Goal: Task Accomplishment & Management: Use online tool/utility

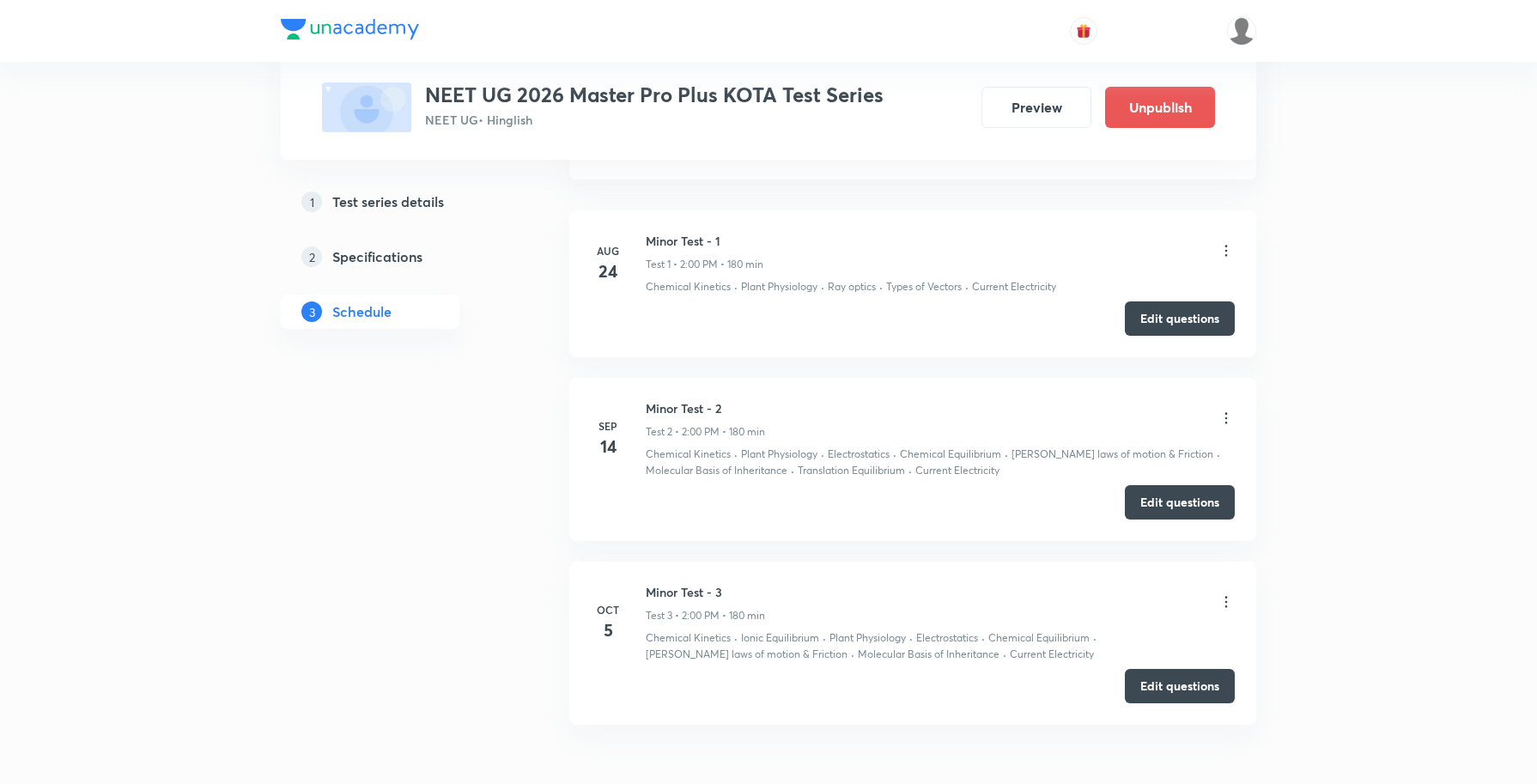
scroll to position [1348, 0]
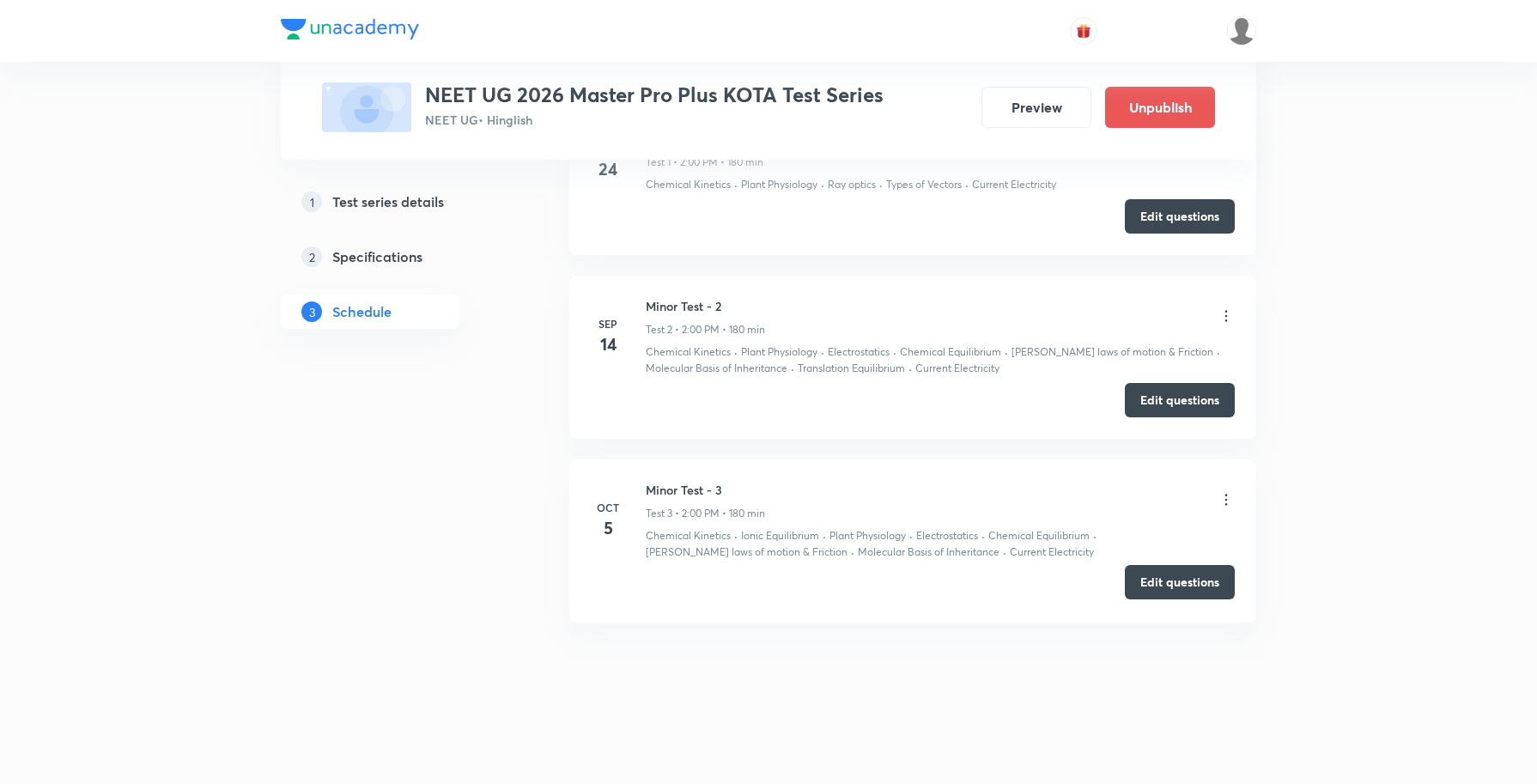
click at [1191, 585] on button "Edit questions" at bounding box center [1179, 582] width 110 height 34
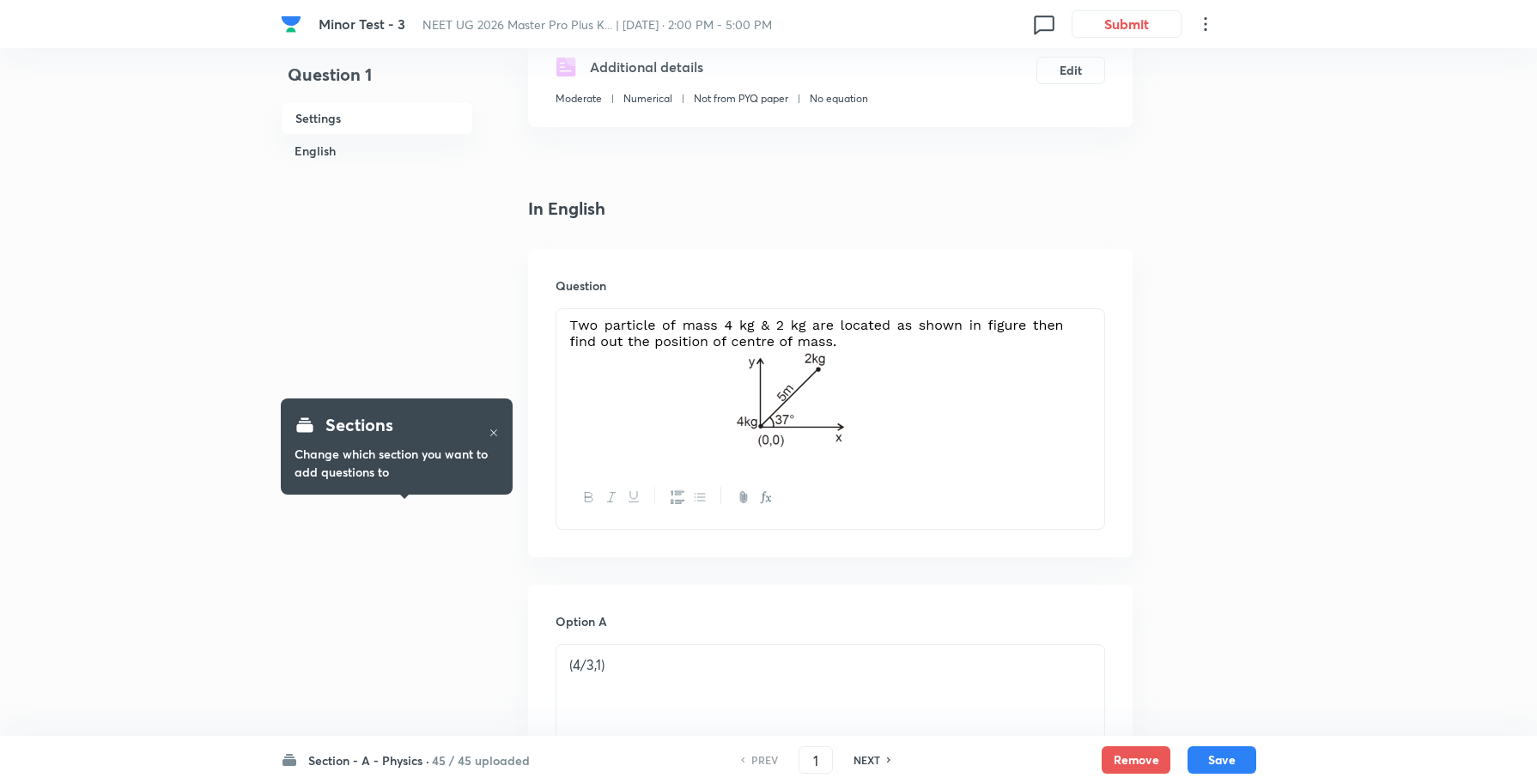
scroll to position [322, 0]
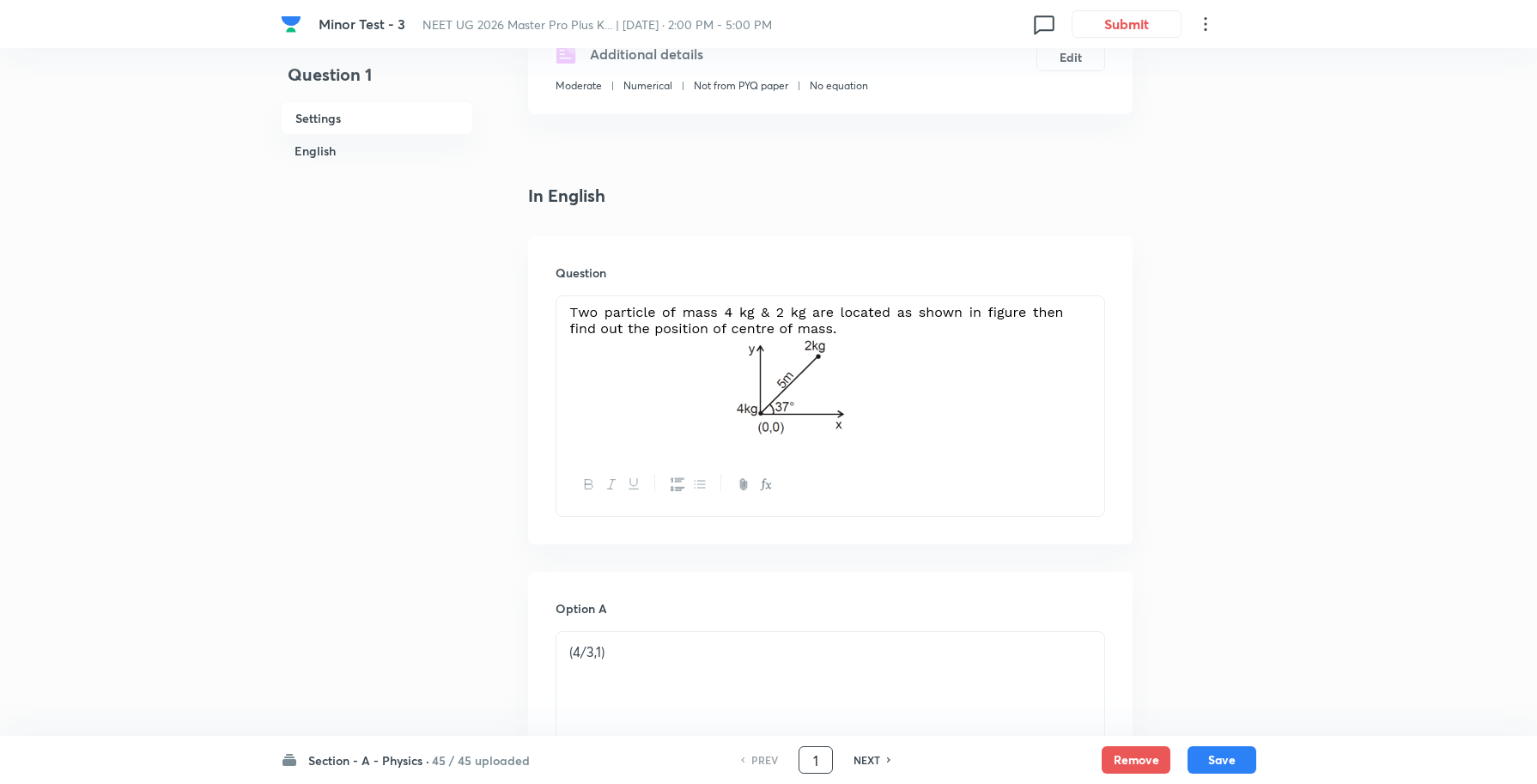
drag, startPoint x: 821, startPoint y: 762, endPoint x: 763, endPoint y: 751, distance: 59.0
click at [763, 751] on div "PREV 1 ​ NEXT" at bounding box center [815, 760] width 222 height 28
type input "96"
checkbox input "false"
checkbox input "true"
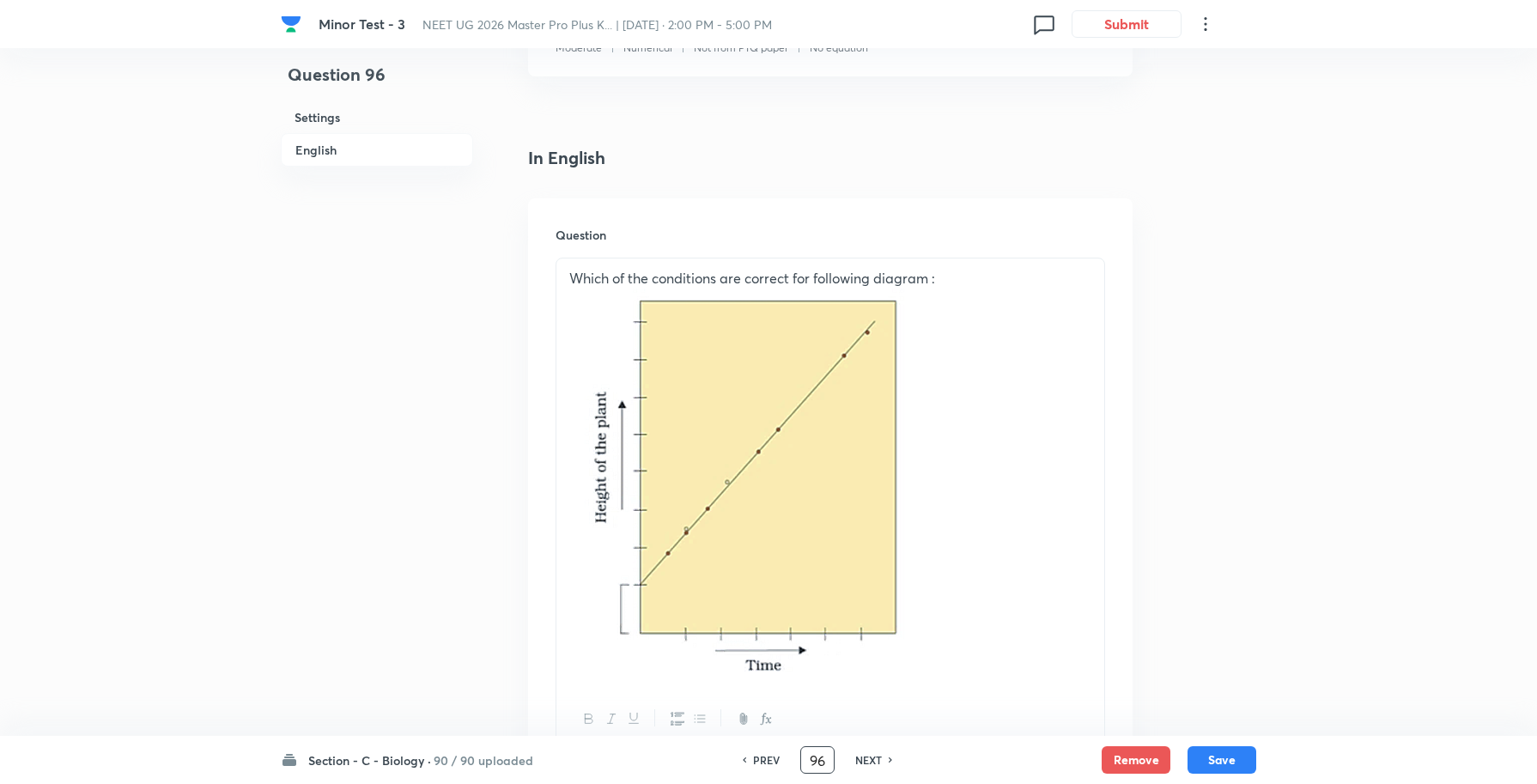
scroll to position [430, 0]
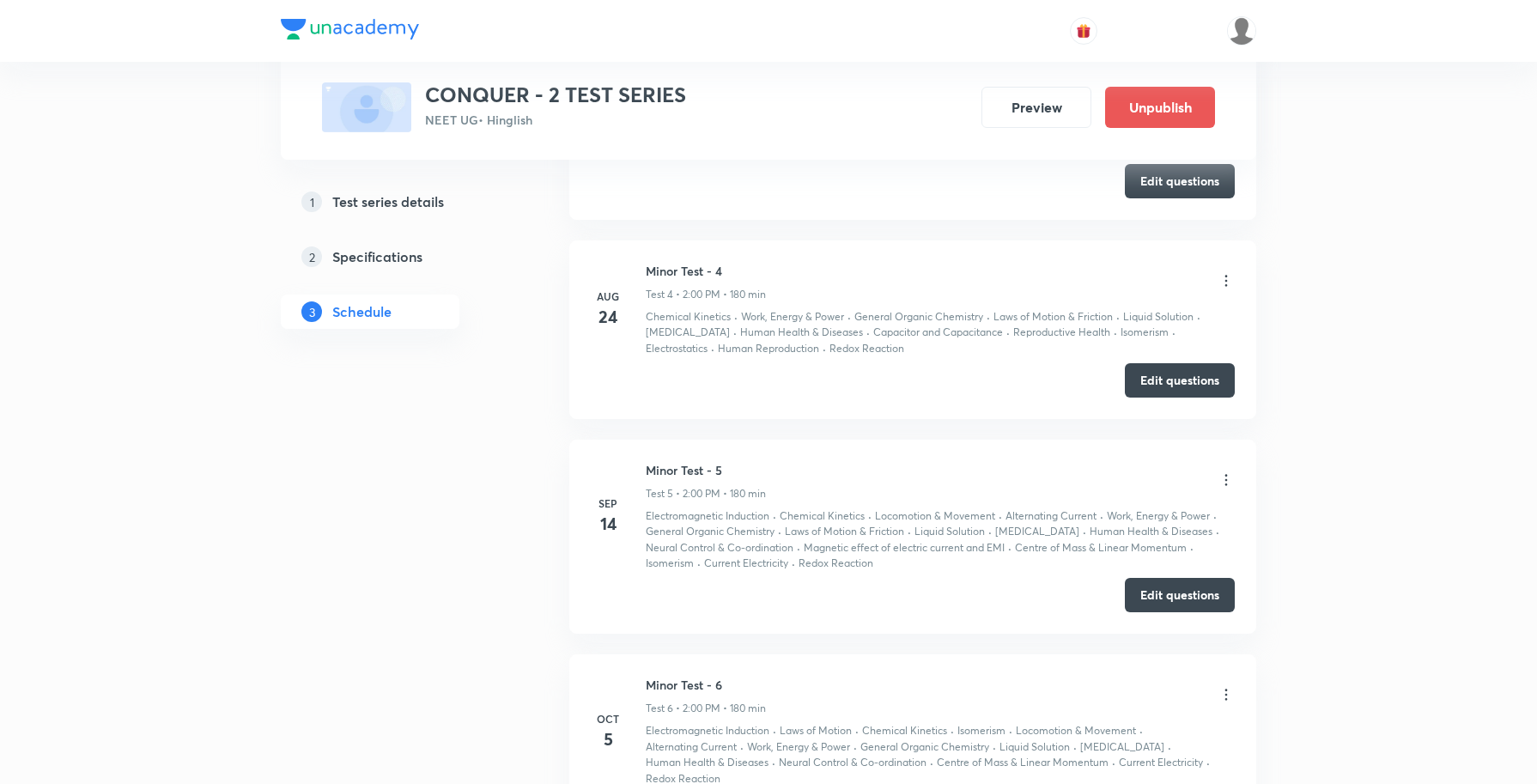
scroll to position [2024, 0]
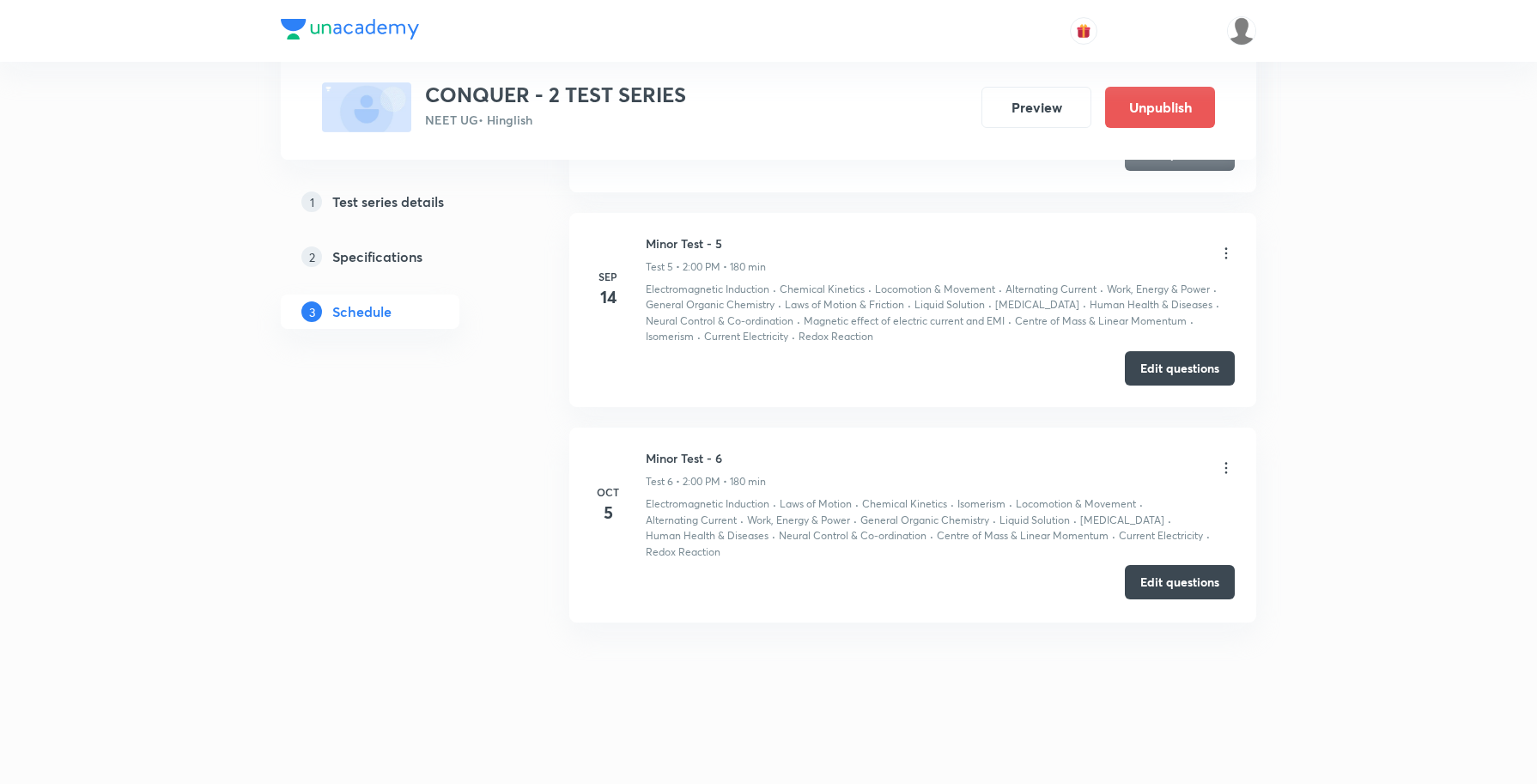
click at [1166, 581] on button "Edit questions" at bounding box center [1179, 582] width 110 height 34
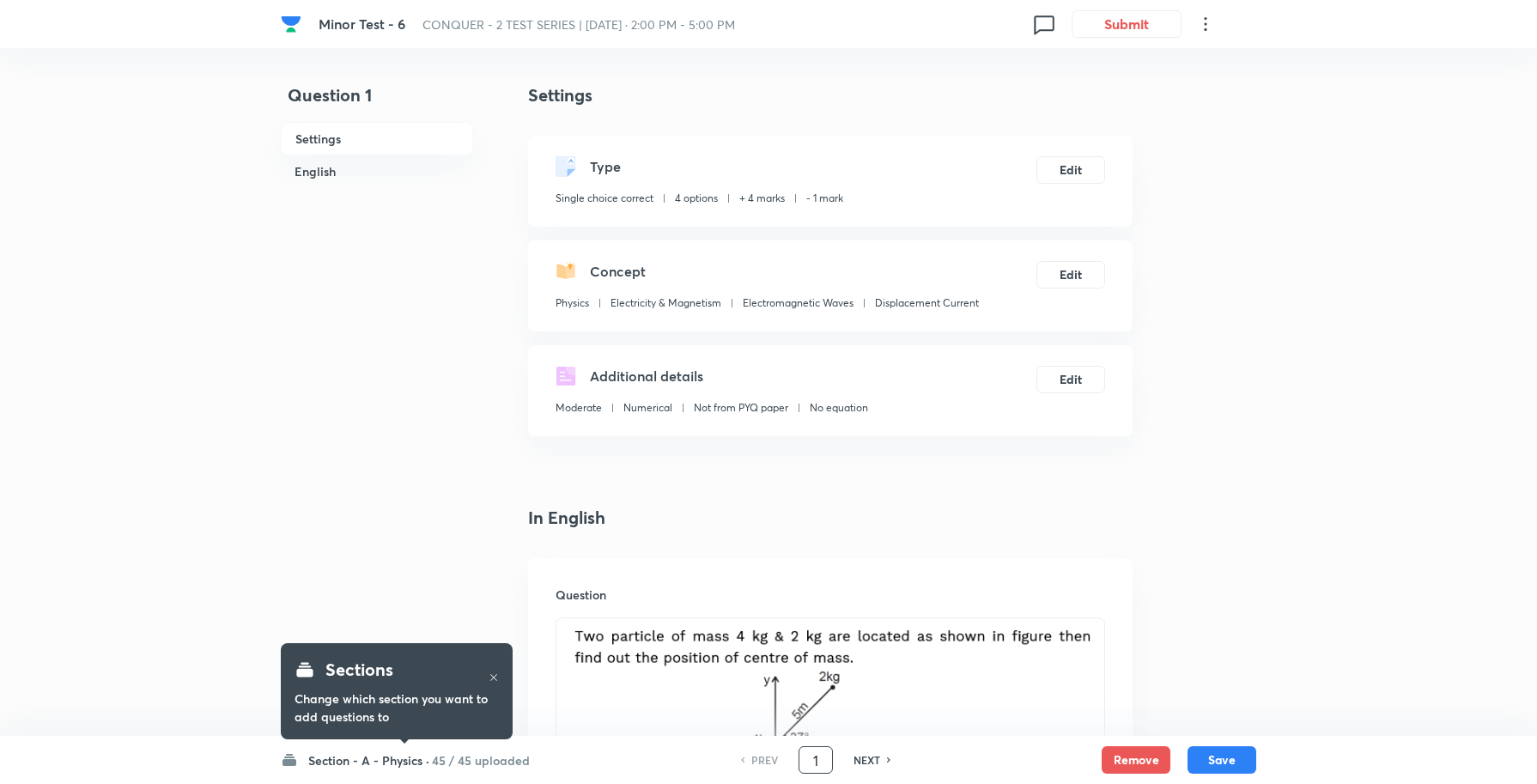
drag, startPoint x: 823, startPoint y: 763, endPoint x: 779, endPoint y: 756, distance: 44.6
click at [779, 756] on div "PREV 1 ​ NEXT" at bounding box center [815, 760] width 222 height 28
type input "16"
checkbox input "true"
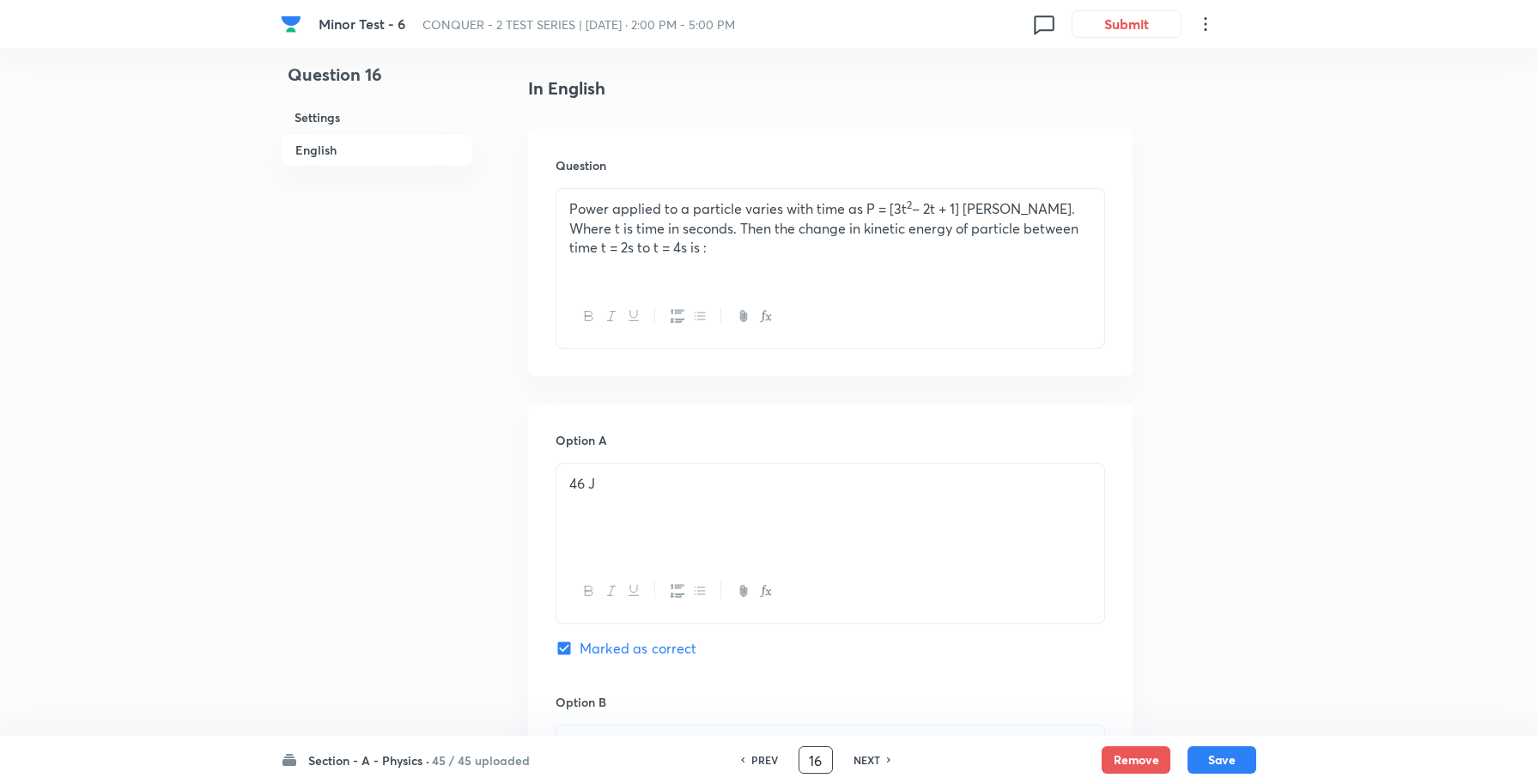
scroll to position [536, 0]
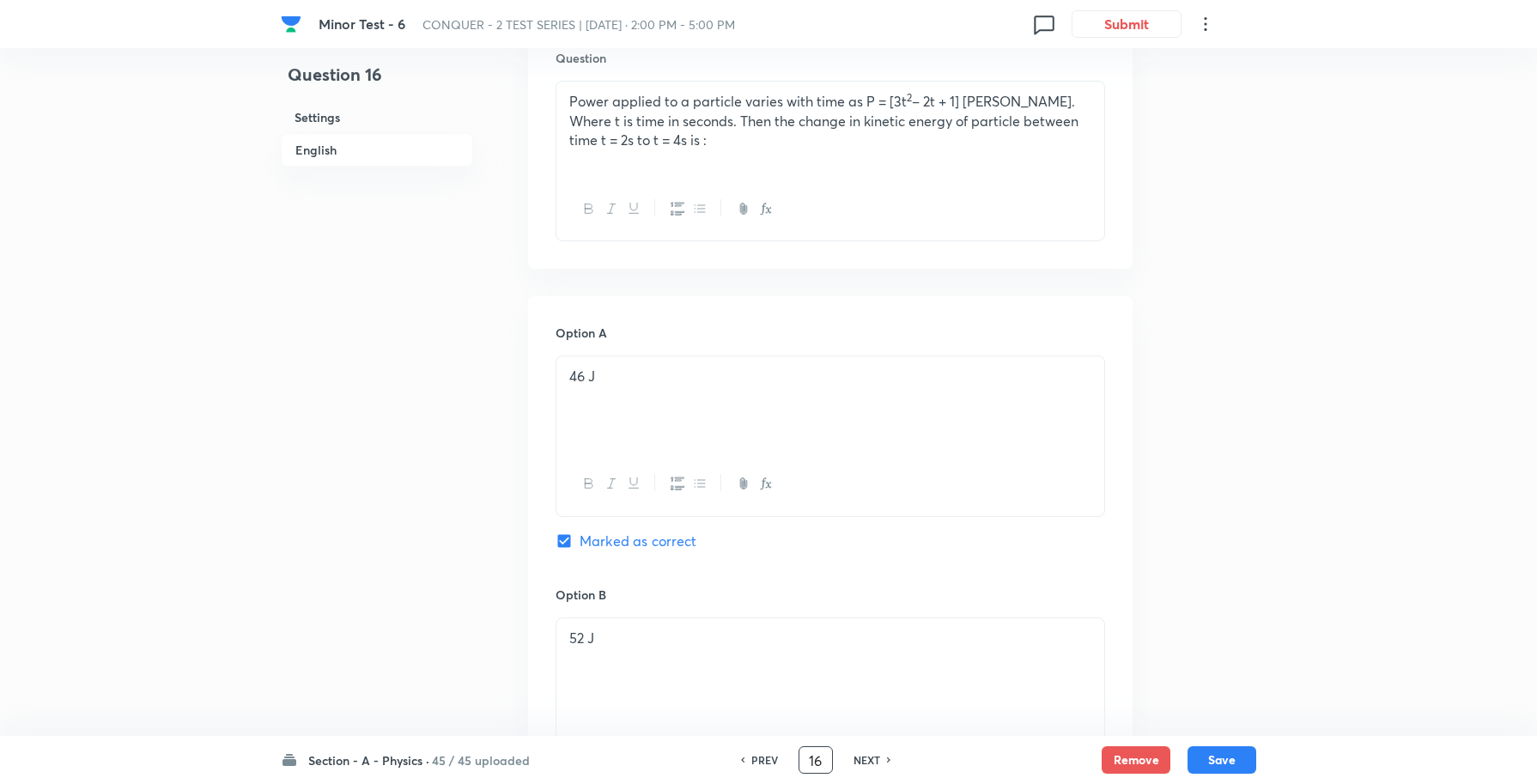
click at [808, 760] on input "16" at bounding box center [815, 760] width 32 height 30
type input "116"
checkbox input "true"
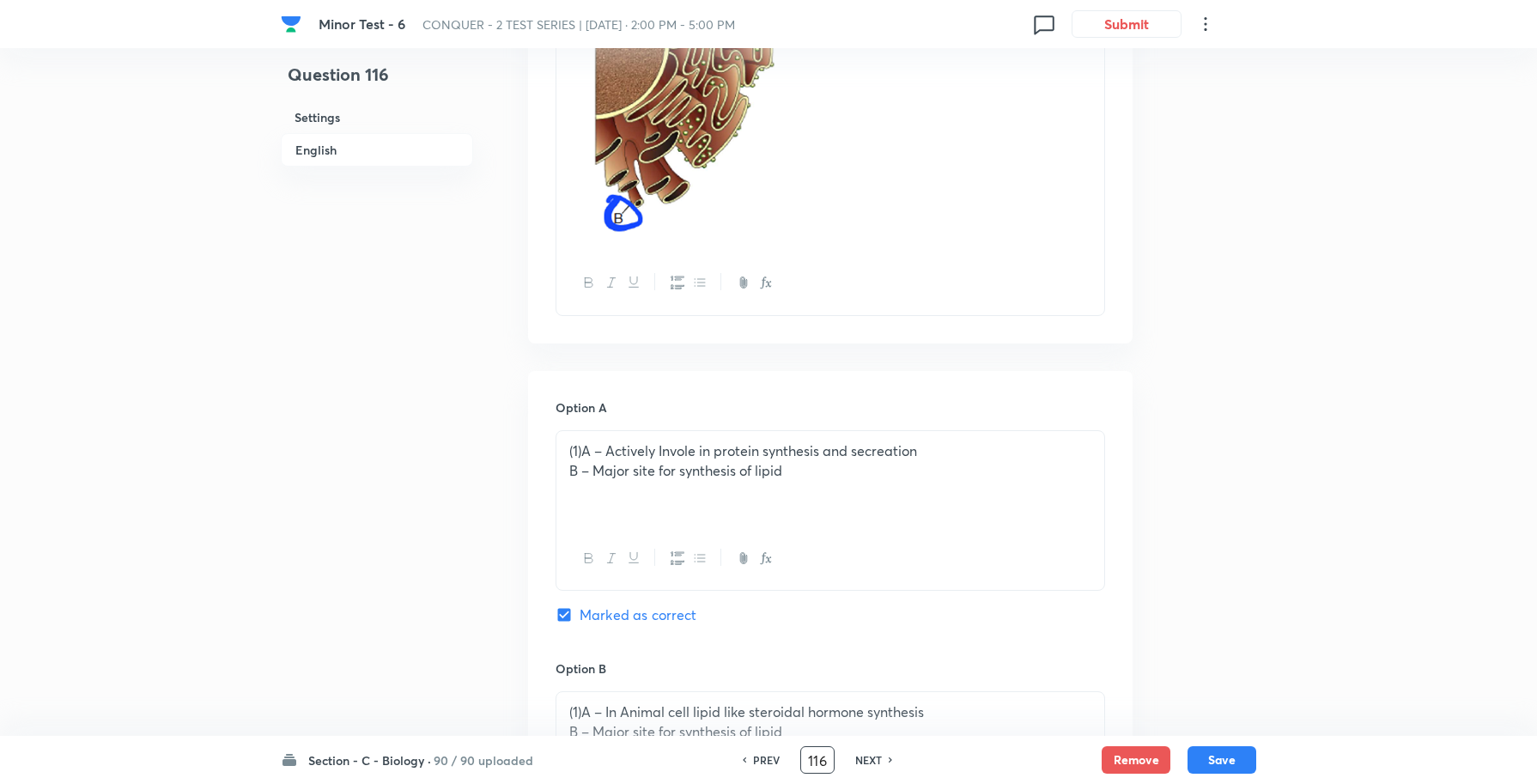
scroll to position [751, 0]
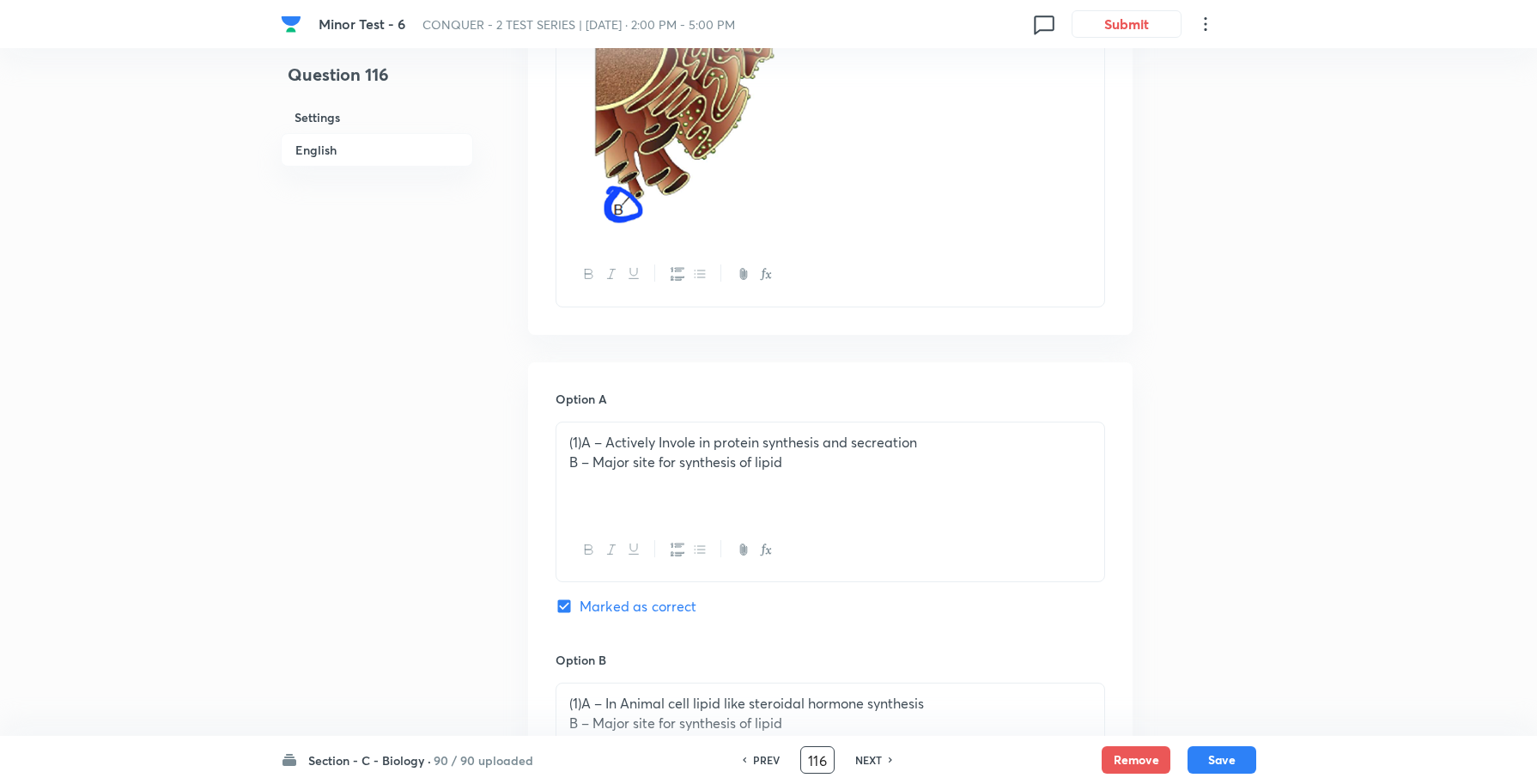
click at [581, 432] on p "(1)A – Actively Invole in protein synthesis and secreation" at bounding box center [830, 442] width 522 height 19
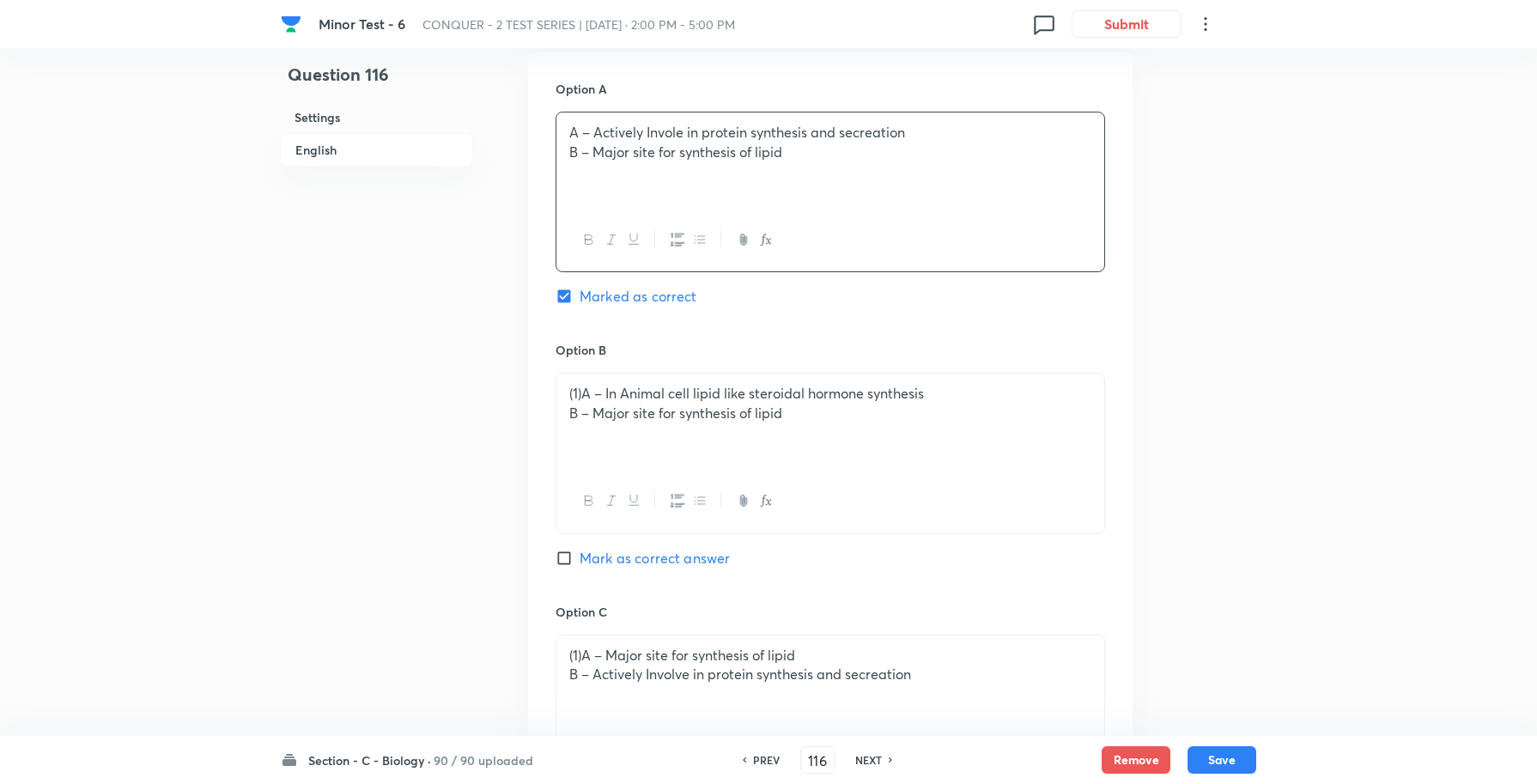
scroll to position [1073, 0]
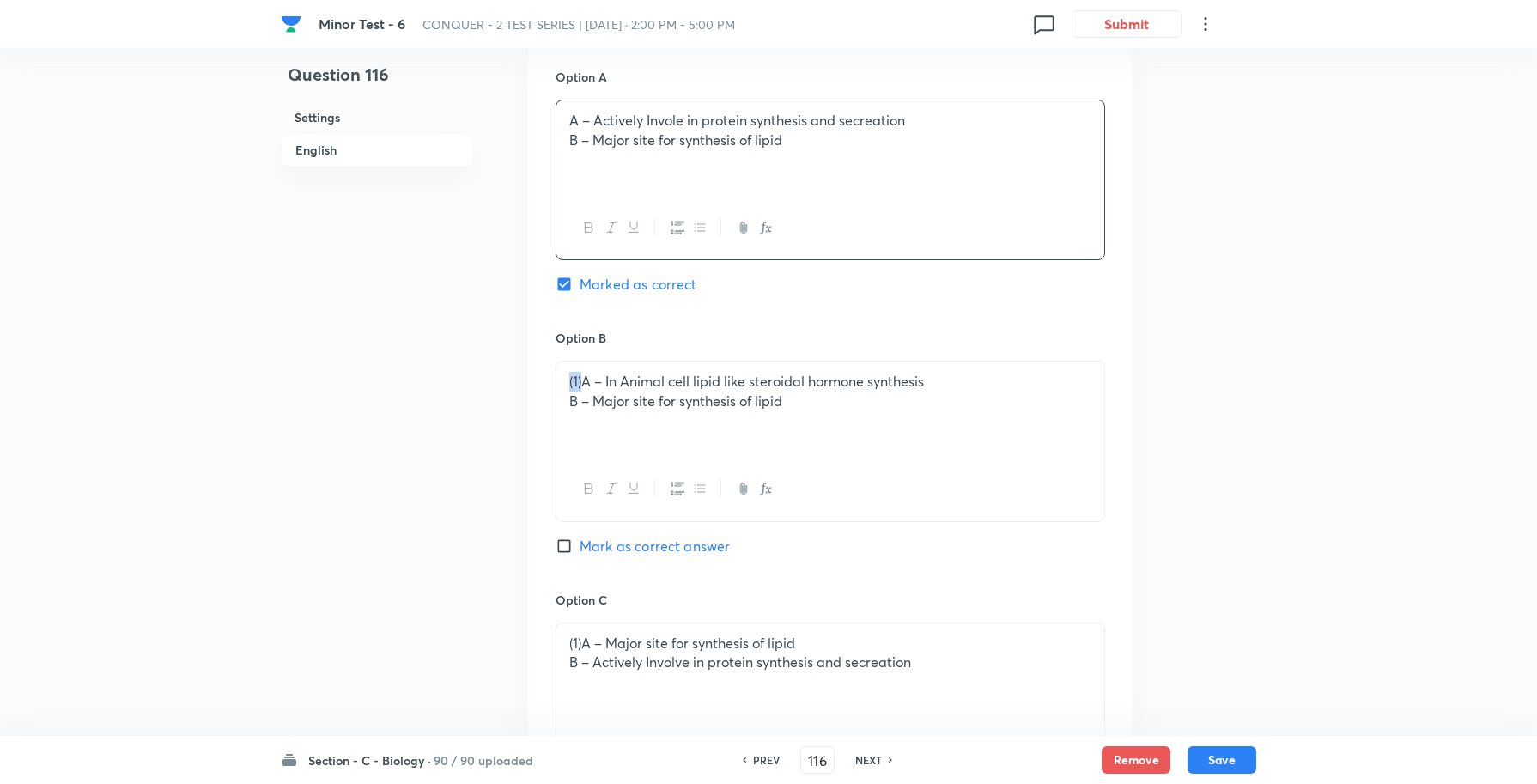
drag, startPoint x: 582, startPoint y: 361, endPoint x: 537, endPoint y: 356, distance: 45.3
click at [537, 356] on div "Option A A – Actively Invole in protein synthesis and secreation B – Major site…" at bounding box center [830, 573] width 605 height 1066
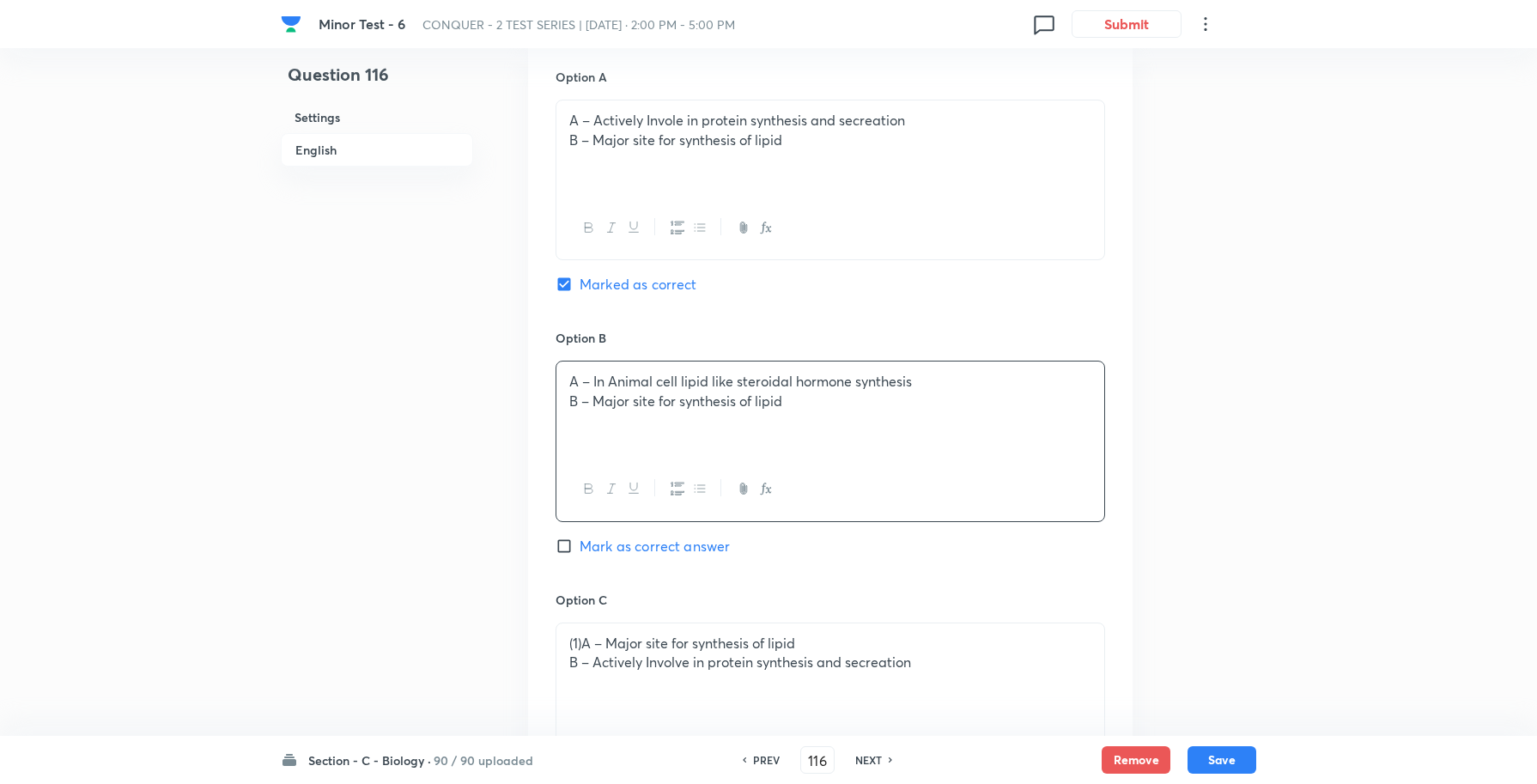
scroll to position [1181, 0]
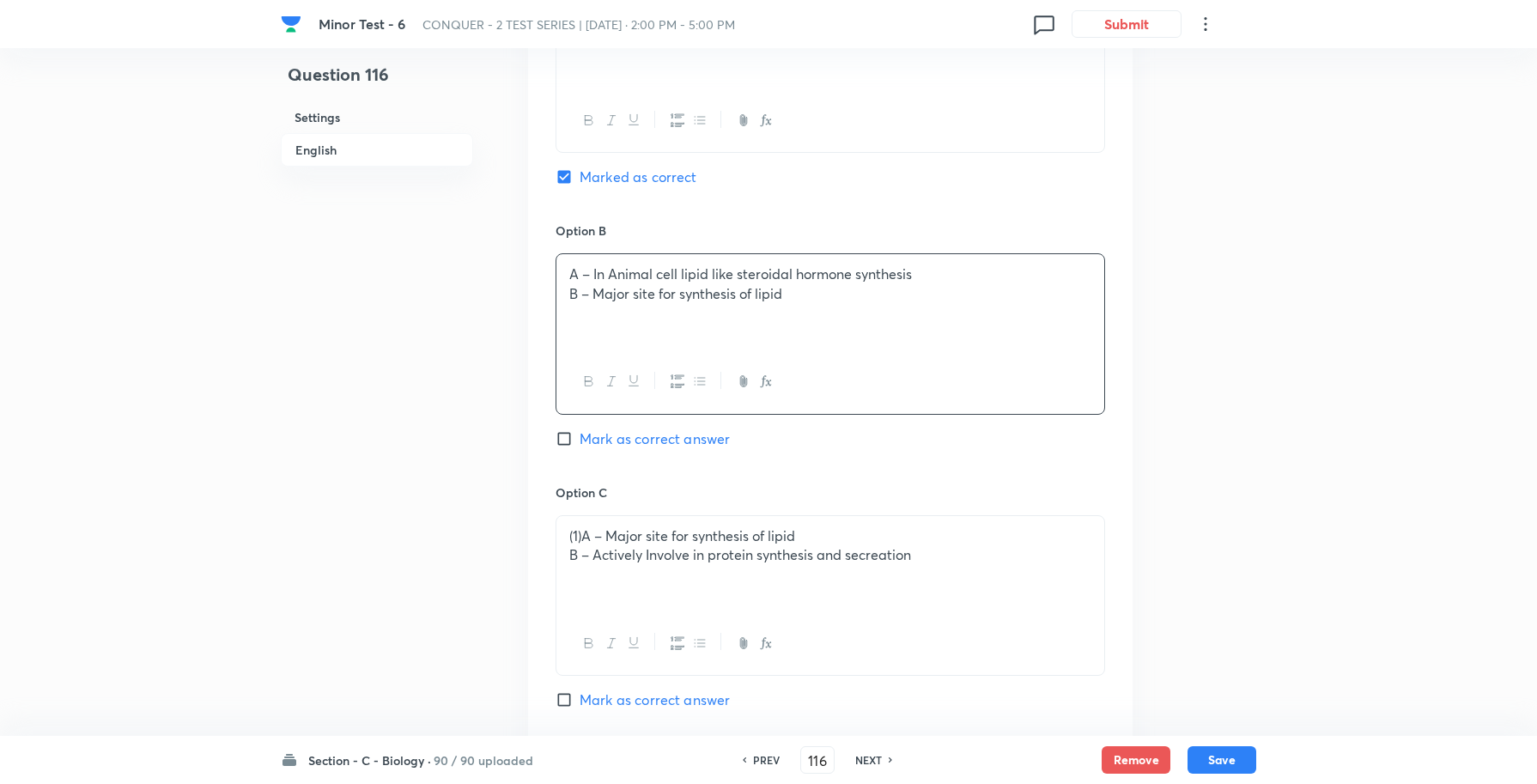
click at [580, 526] on p "(1)A – Major site for synthesis of lipid" at bounding box center [830, 536] width 522 height 19
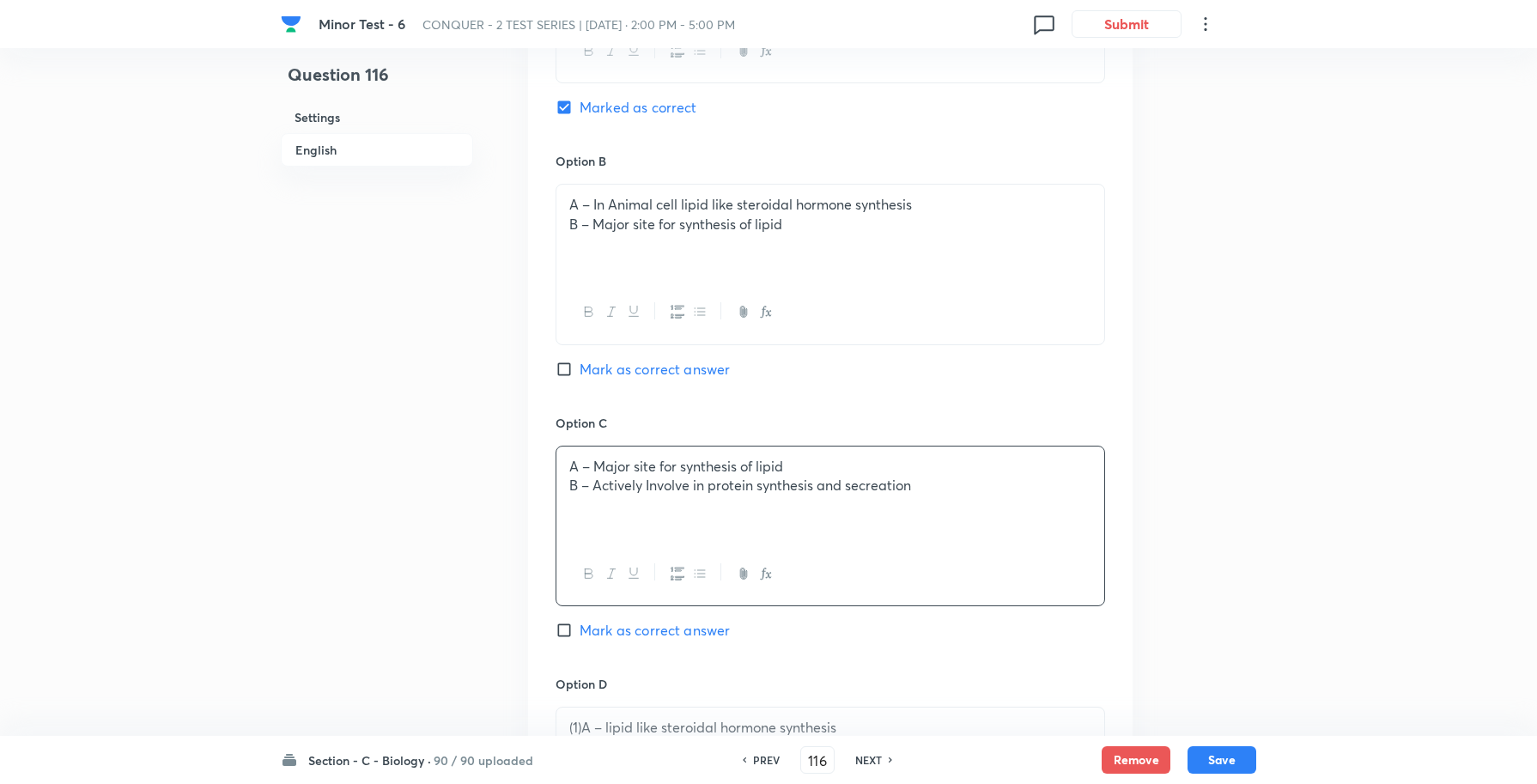
scroll to position [1395, 0]
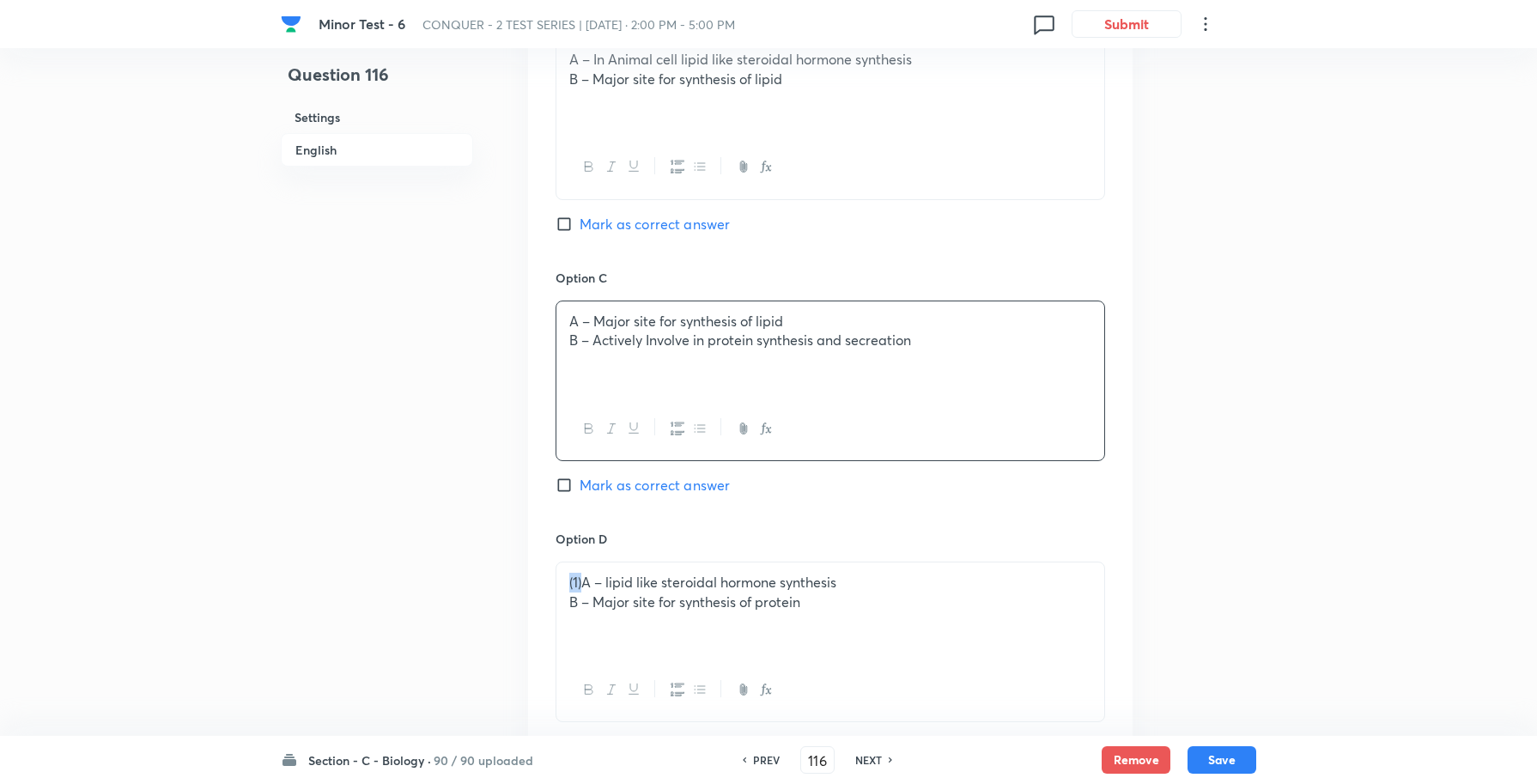
drag, startPoint x: 582, startPoint y: 567, endPoint x: 548, endPoint y: 564, distance: 34.1
click at [549, 564] on div "Option A A – Actively Invole in protein synthesis and secreation B – Major site…" at bounding box center [830, 251] width 605 height 1066
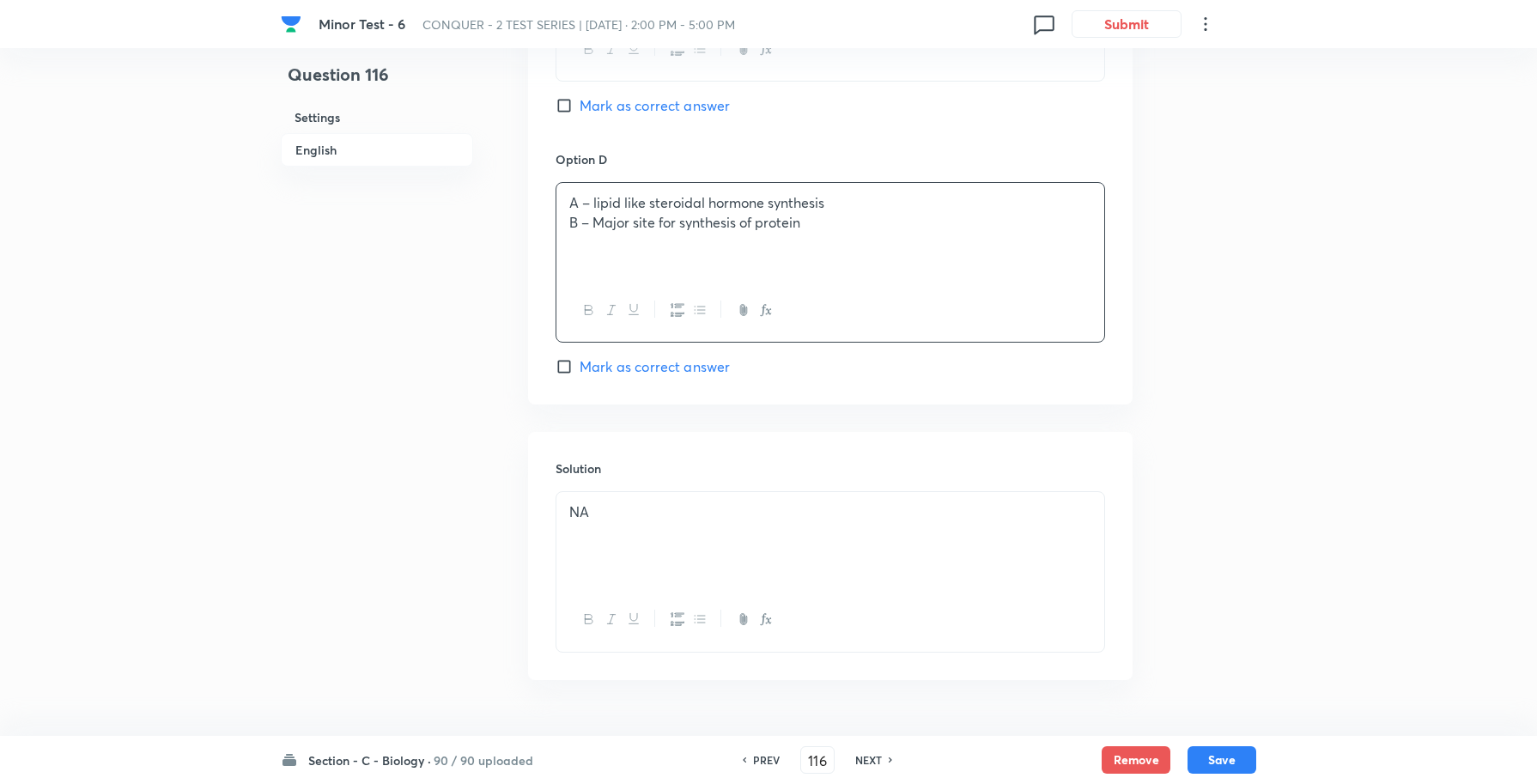
scroll to position [1807, 0]
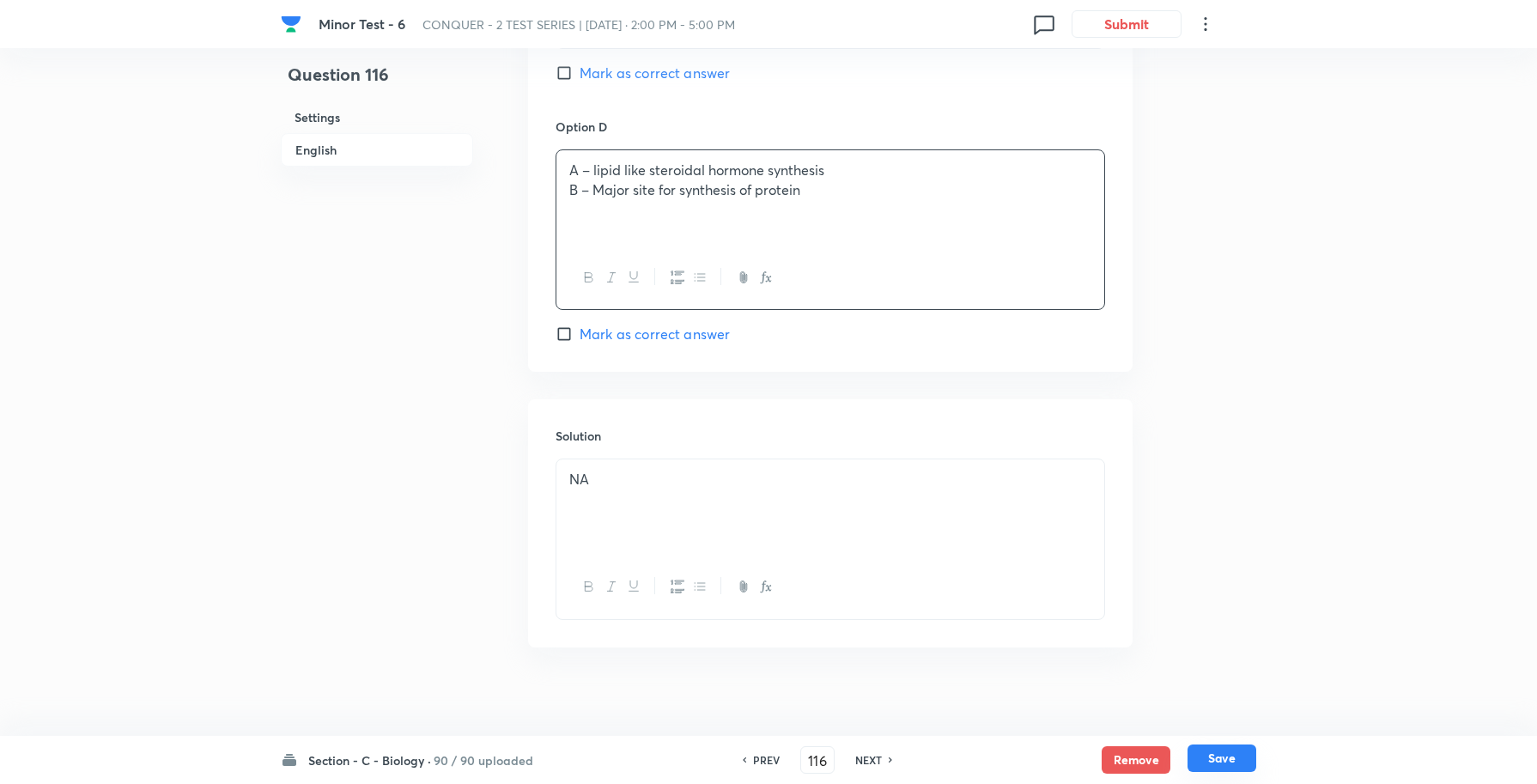
click at [1219, 758] on button "Save" at bounding box center [1221, 758] width 69 height 28
type input "117"
checkbox input "false"
checkbox input "true"
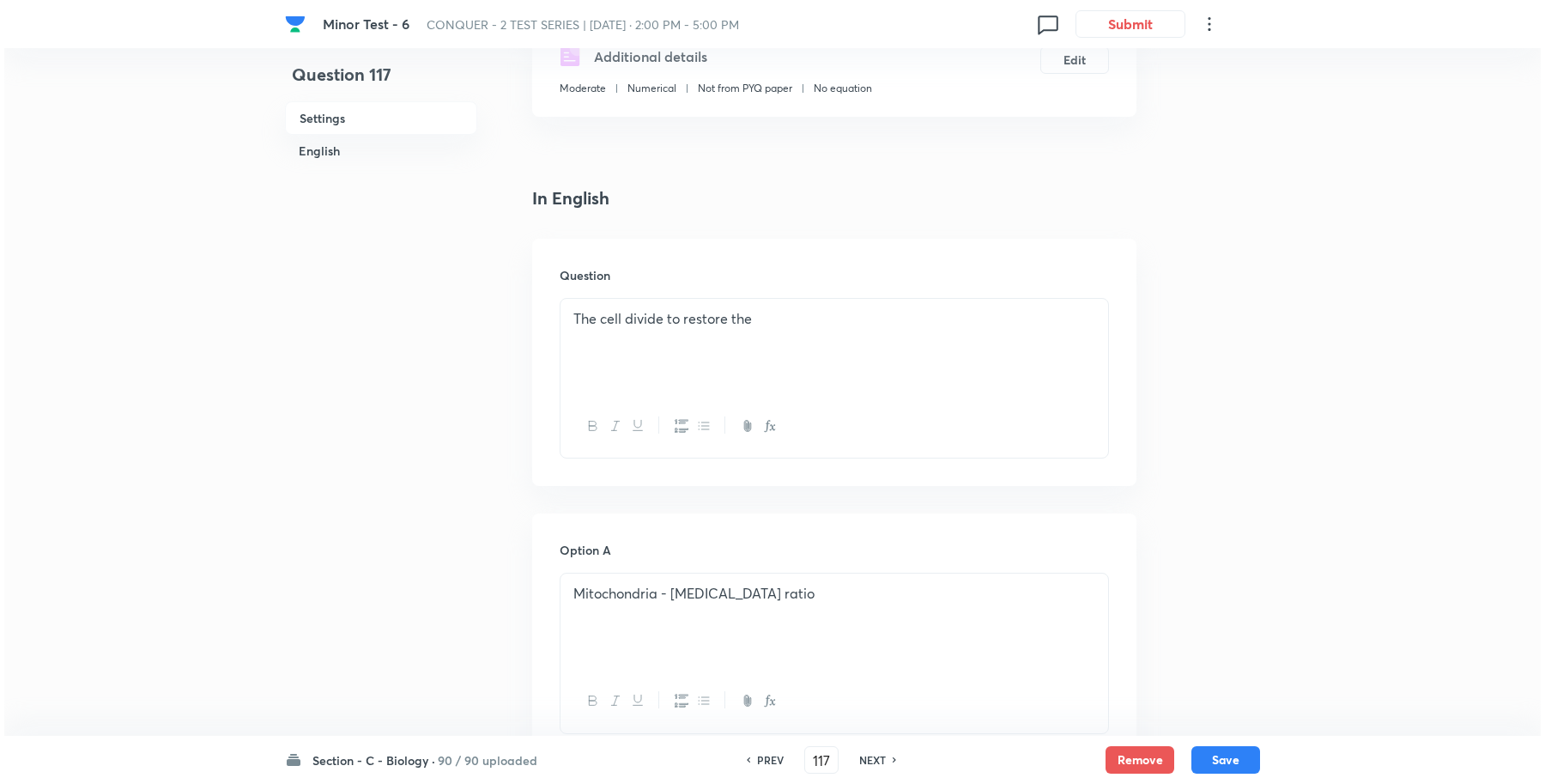
scroll to position [260, 0]
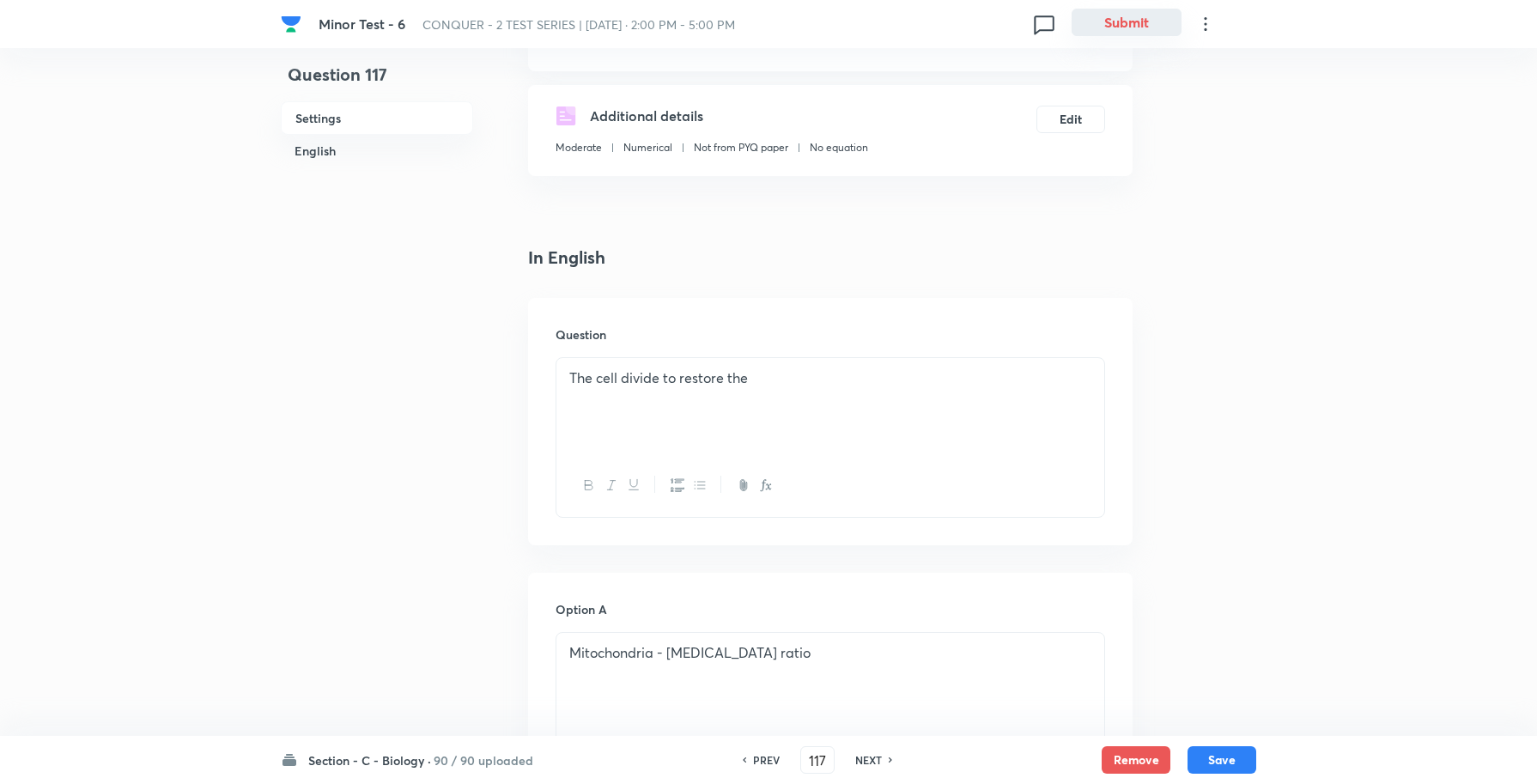
click at [1127, 23] on button "Submit" at bounding box center [1126, 22] width 110 height 28
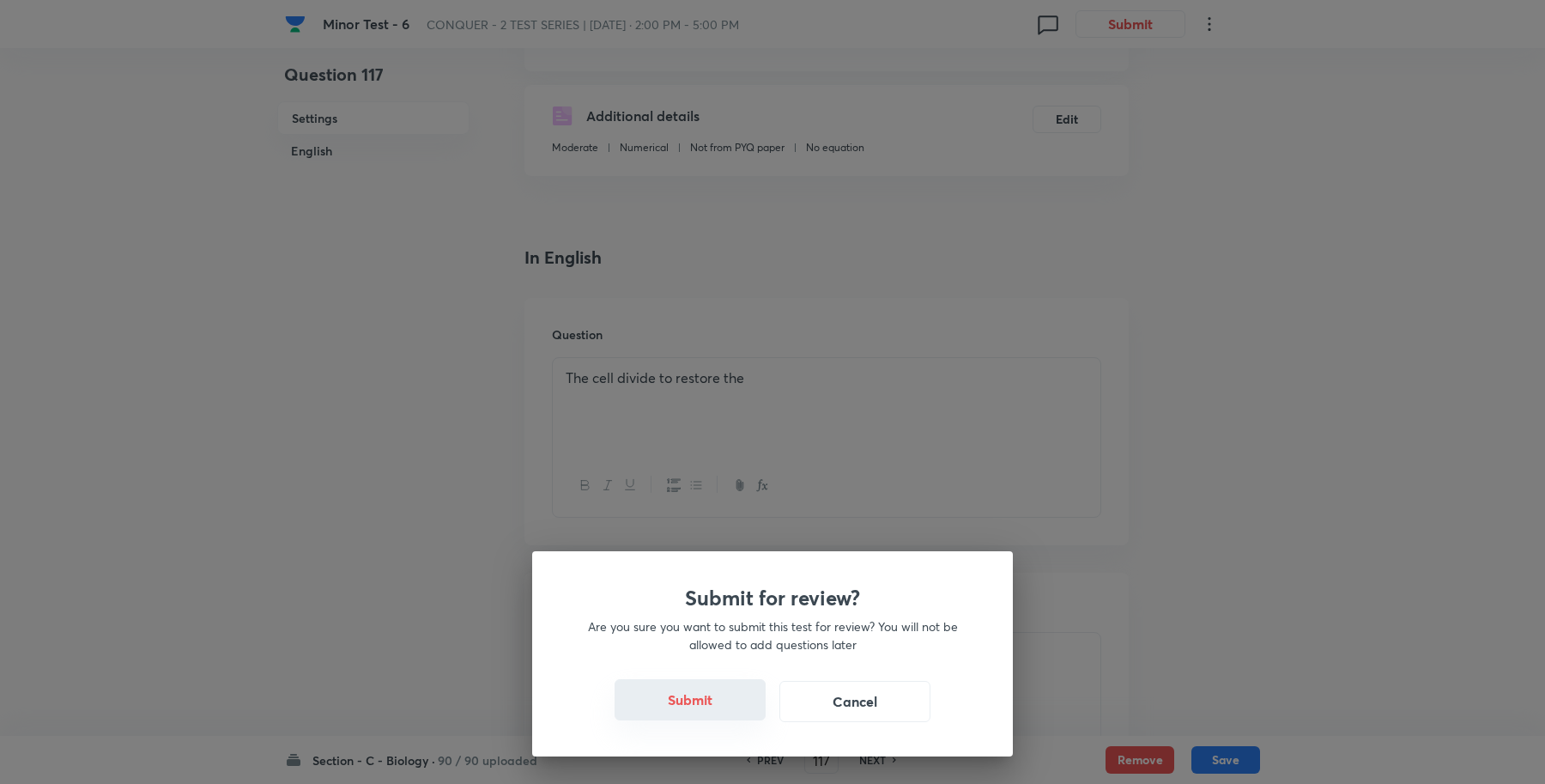
click at [711, 698] on button "Submit" at bounding box center [690, 699] width 151 height 41
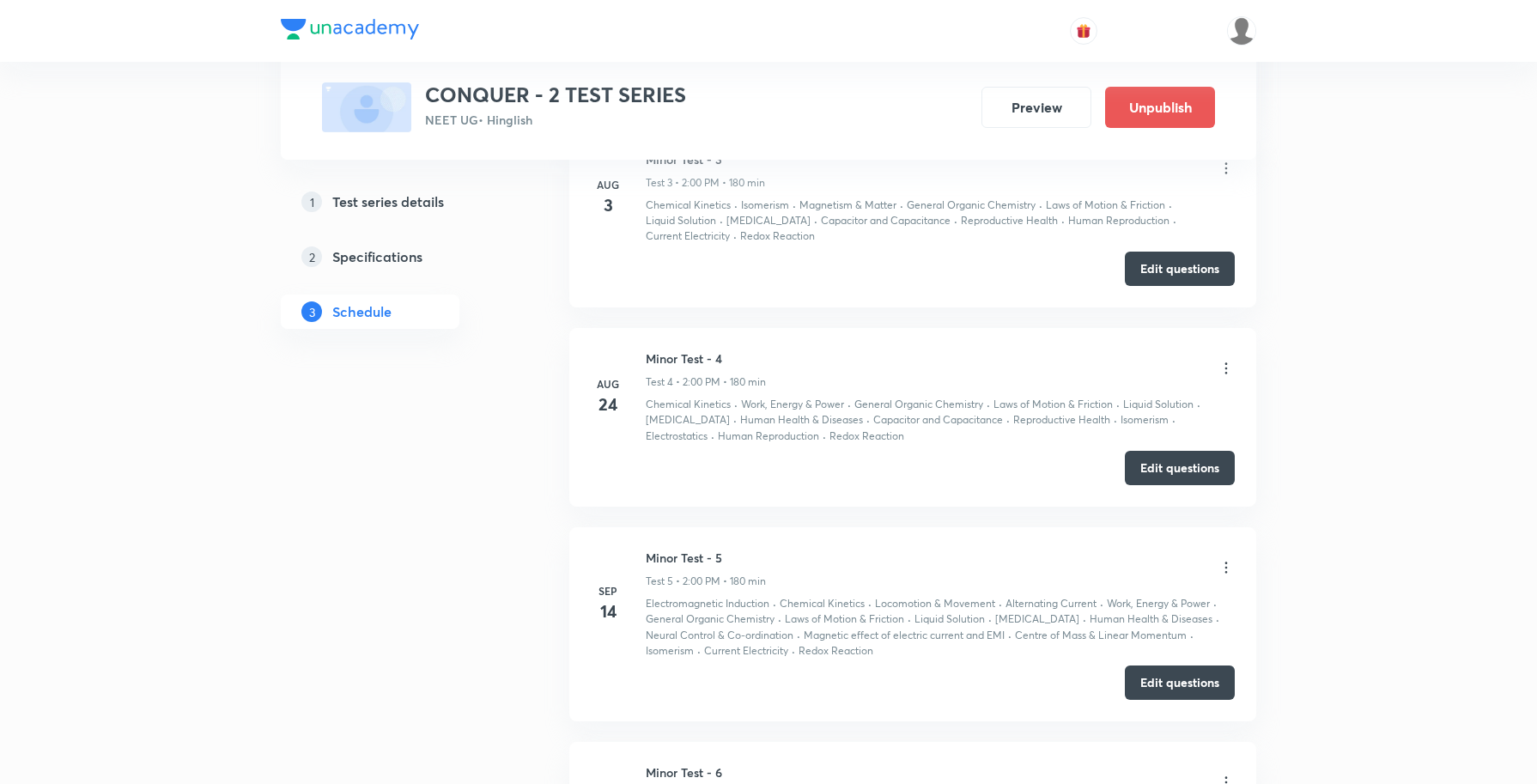
scroll to position [2024, 0]
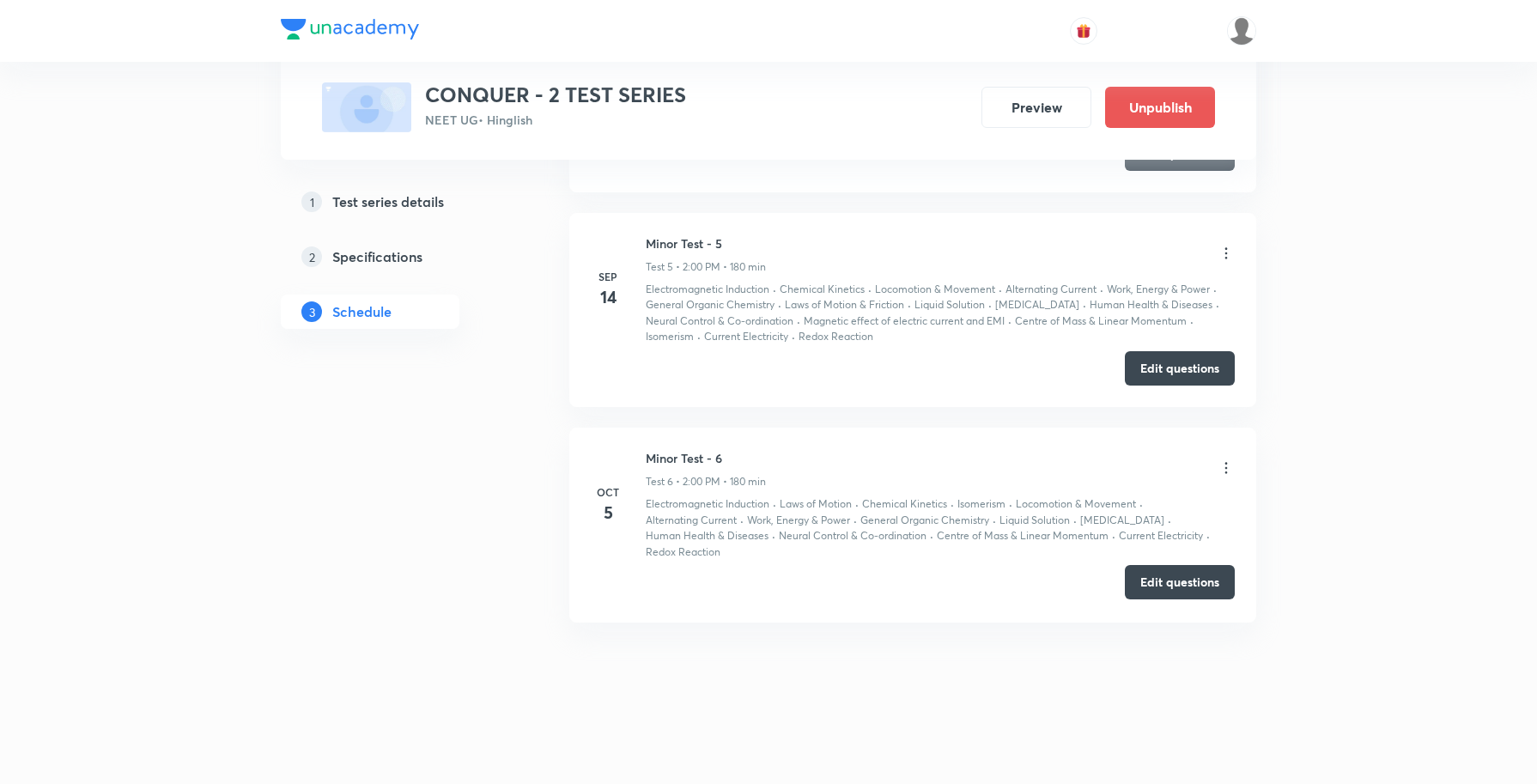
click at [1173, 586] on button "Edit questions" at bounding box center [1179, 582] width 110 height 34
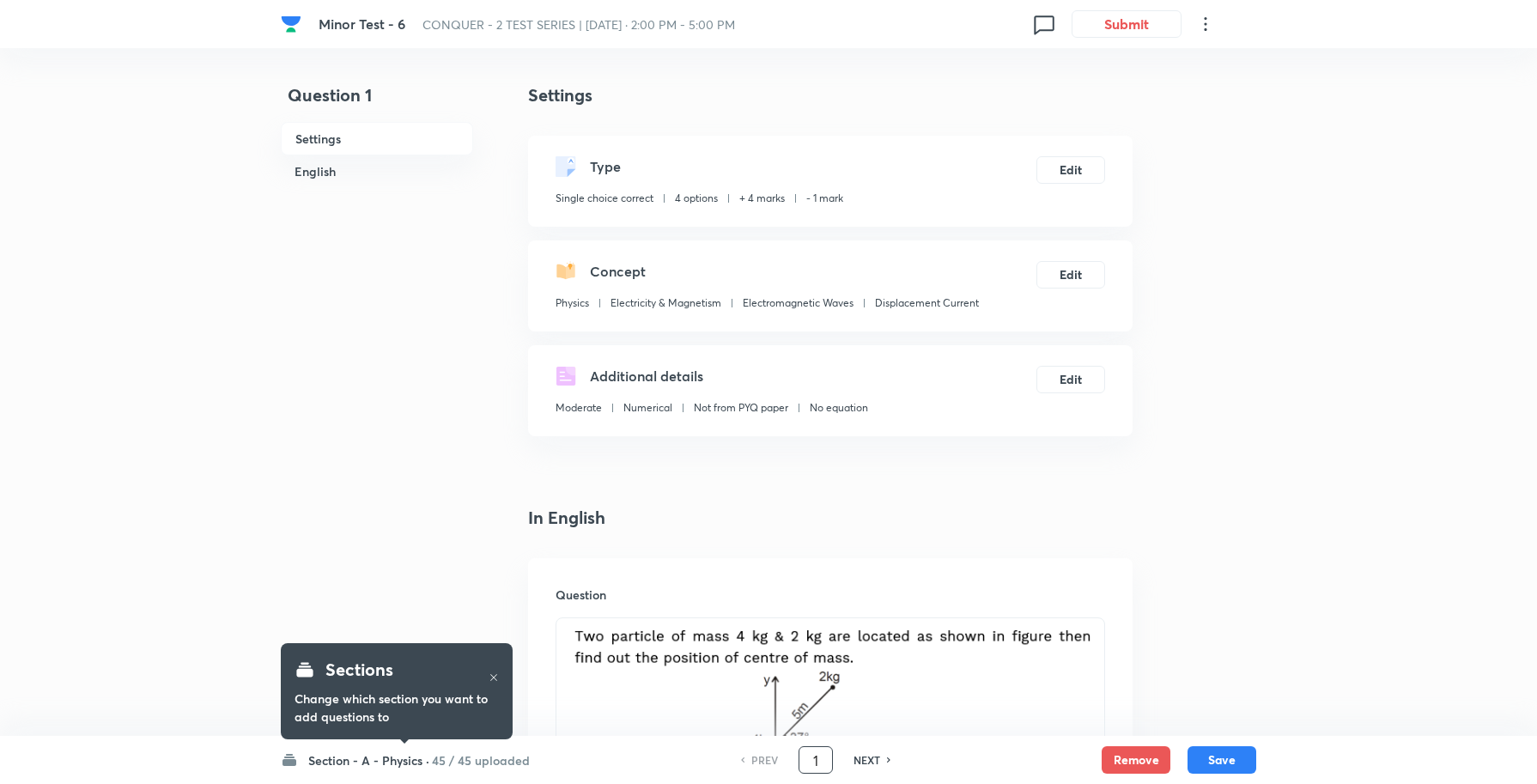
drag, startPoint x: 817, startPoint y: 760, endPoint x: 778, endPoint y: 758, distance: 39.1
click at [779, 758] on div "PREV 1 ​ NEXT" at bounding box center [815, 760] width 222 height 28
type input "114"
checkbox input "false"
checkbox input "true"
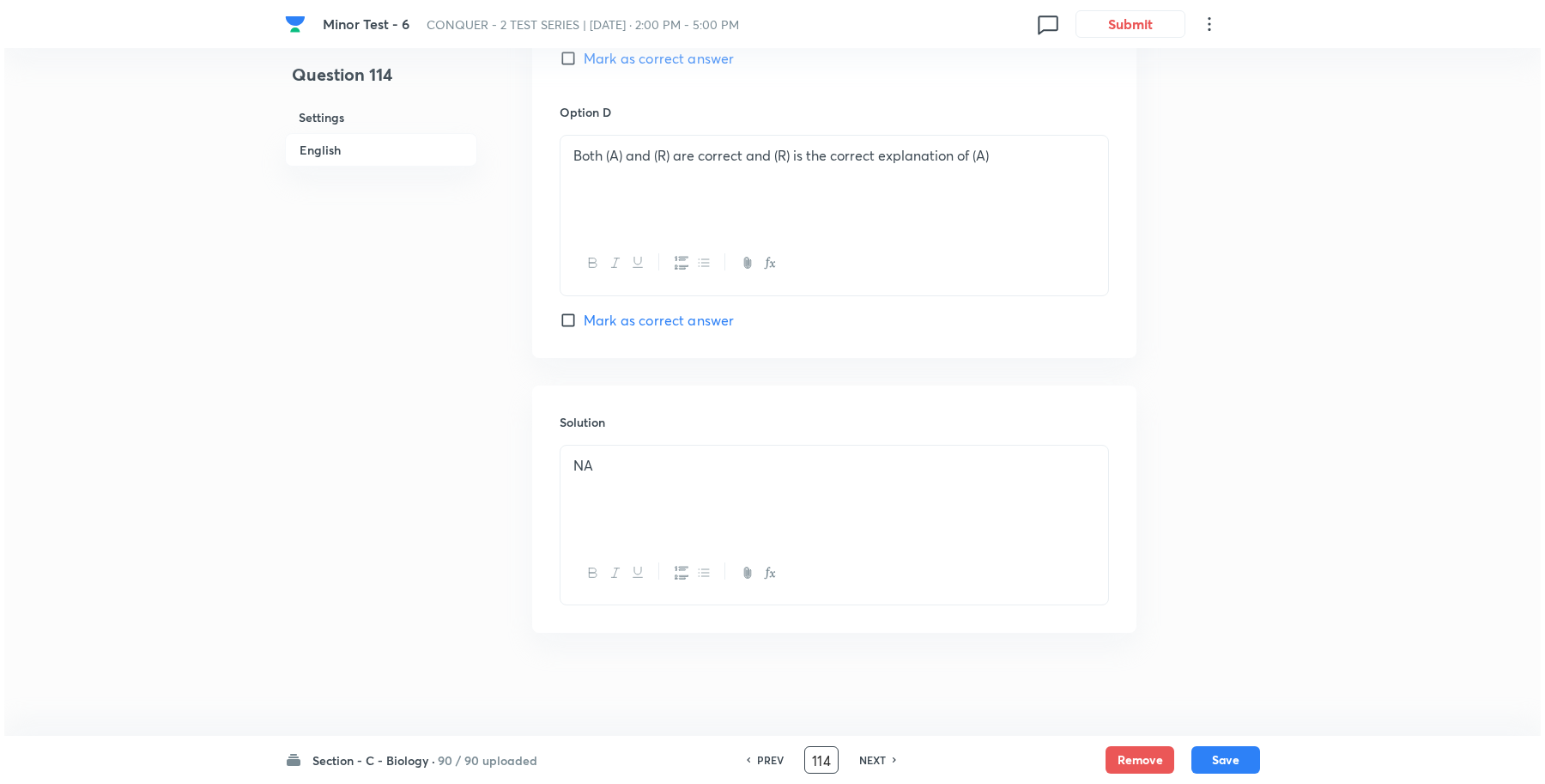
scroll to position [1631, 0]
click at [1134, 27] on button "Submit" at bounding box center [1125, 22] width 110 height 28
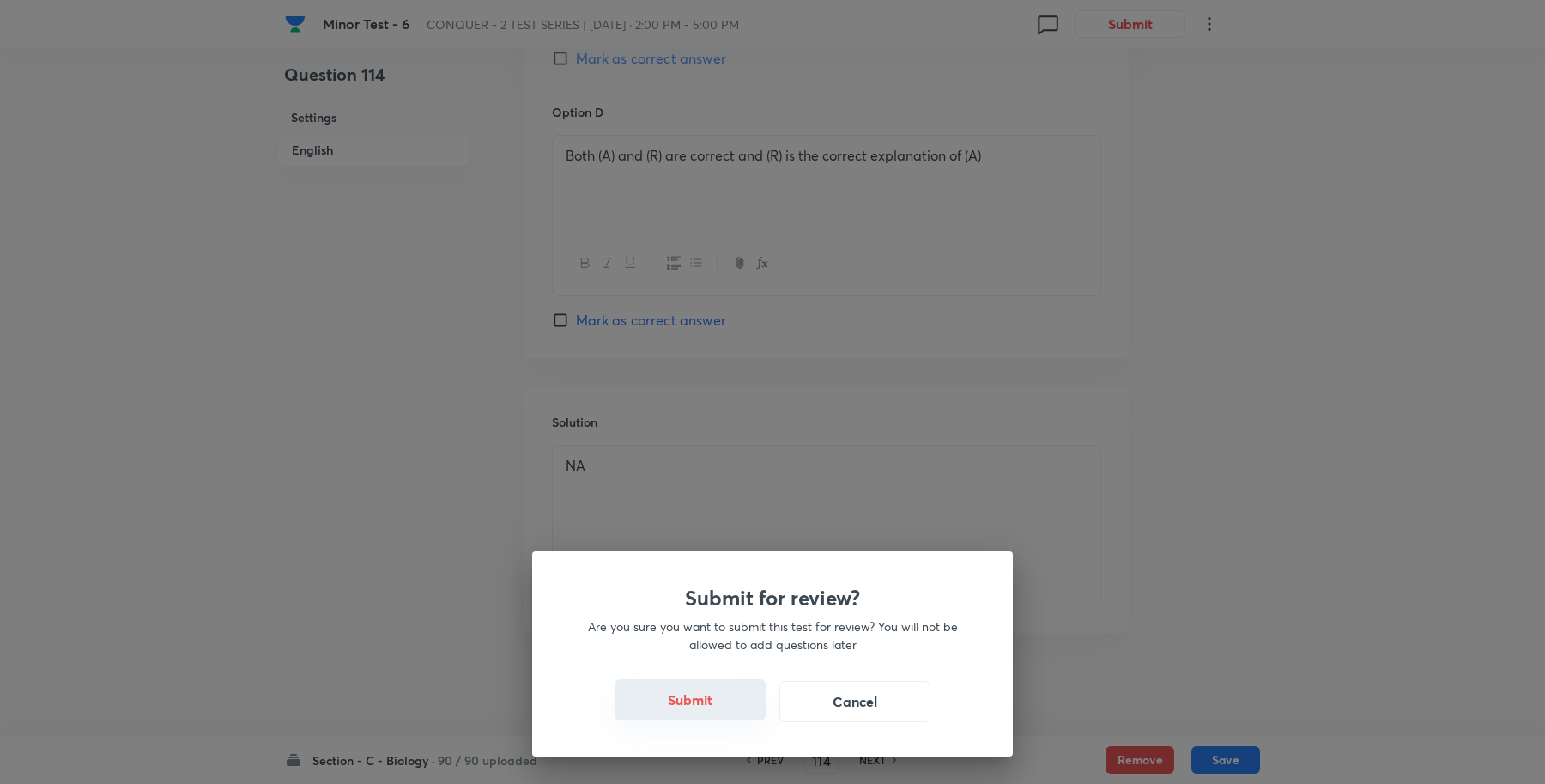
click at [707, 705] on button "Submit" at bounding box center [690, 699] width 151 height 41
